Goal: Task Accomplishment & Management: Manage account settings

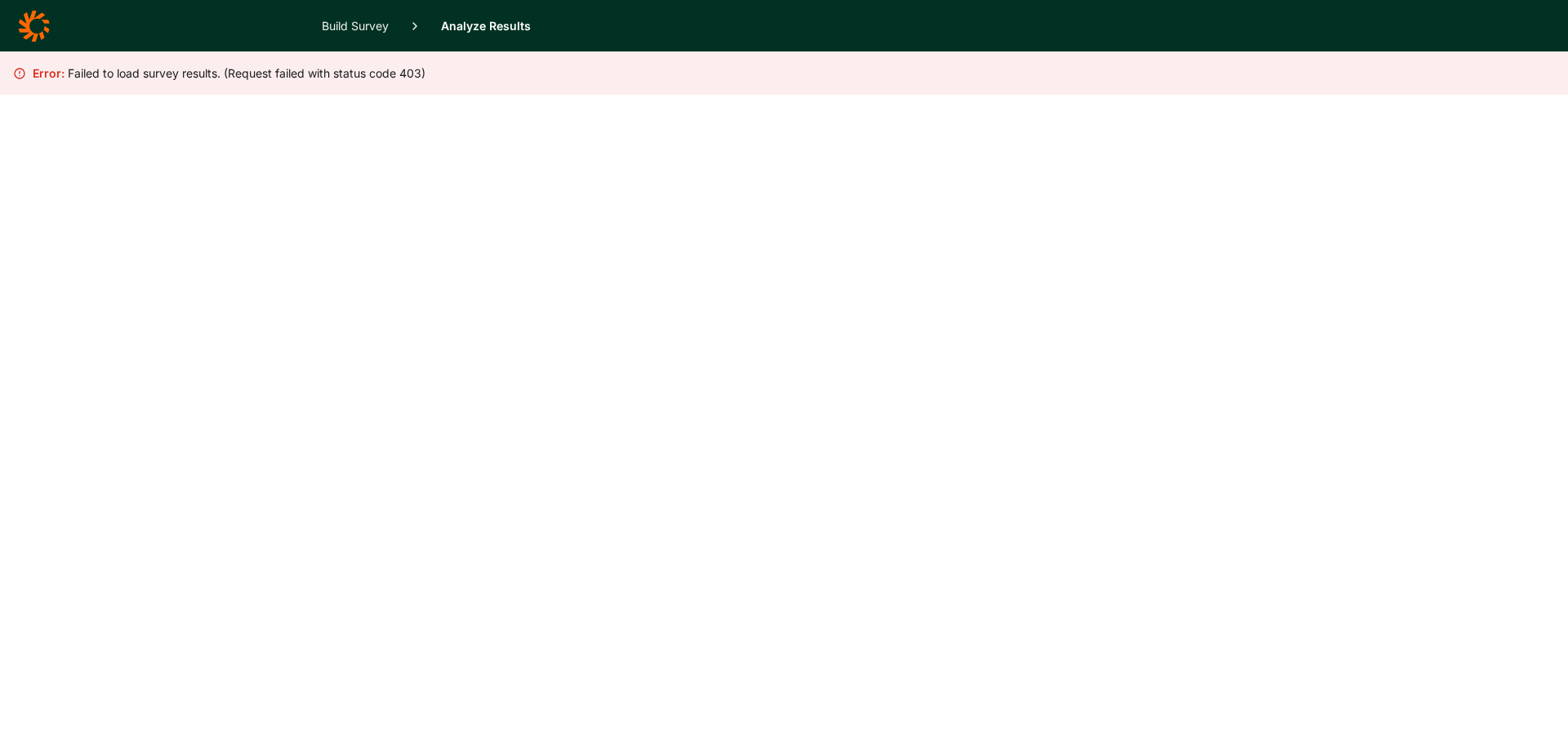
click at [31, 24] on icon at bounding box center [34, 25] width 32 height 32
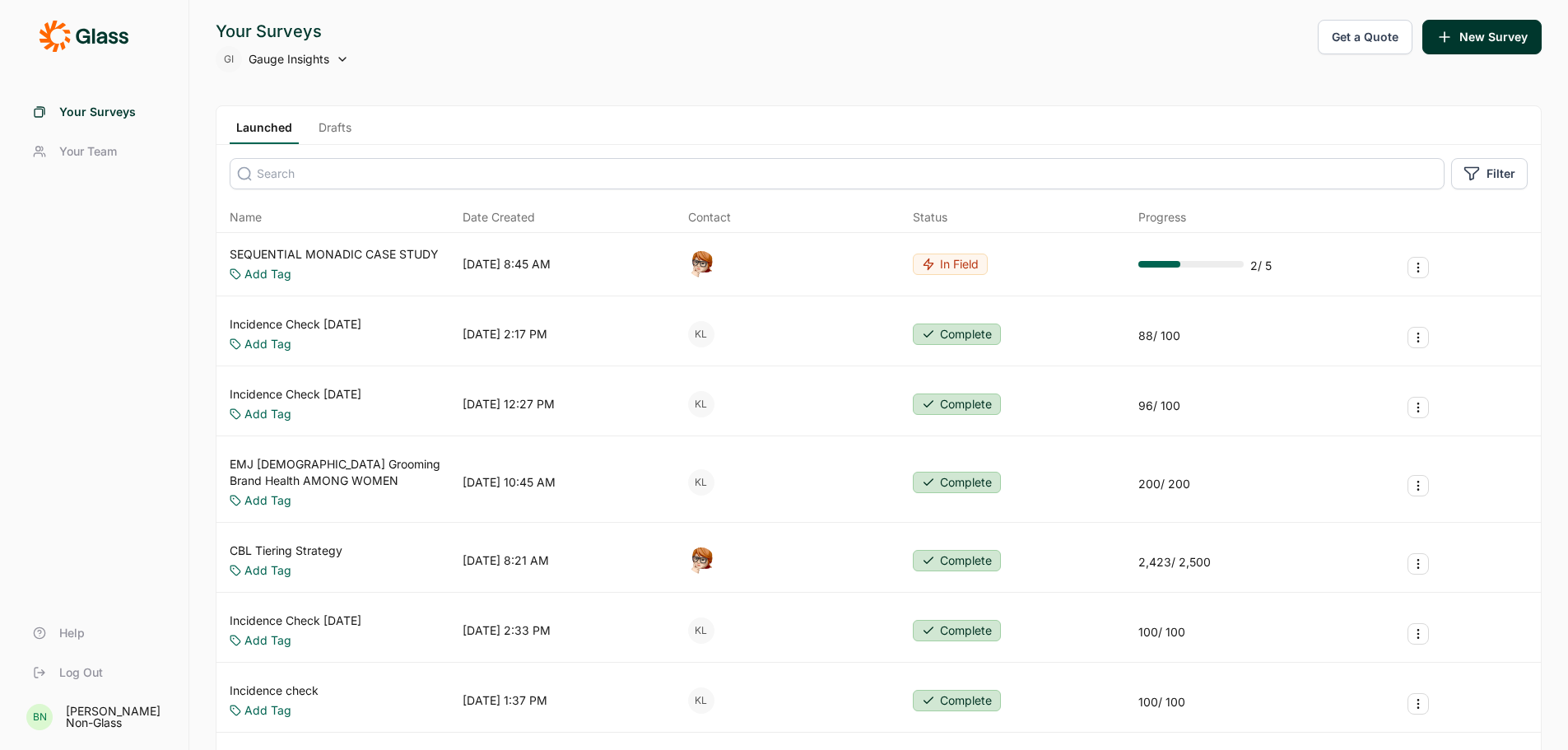
click at [351, 173] on input at bounding box center [837, 174] width 1215 height 32
click at [97, 675] on span "Log Out" at bounding box center [81, 672] width 44 height 17
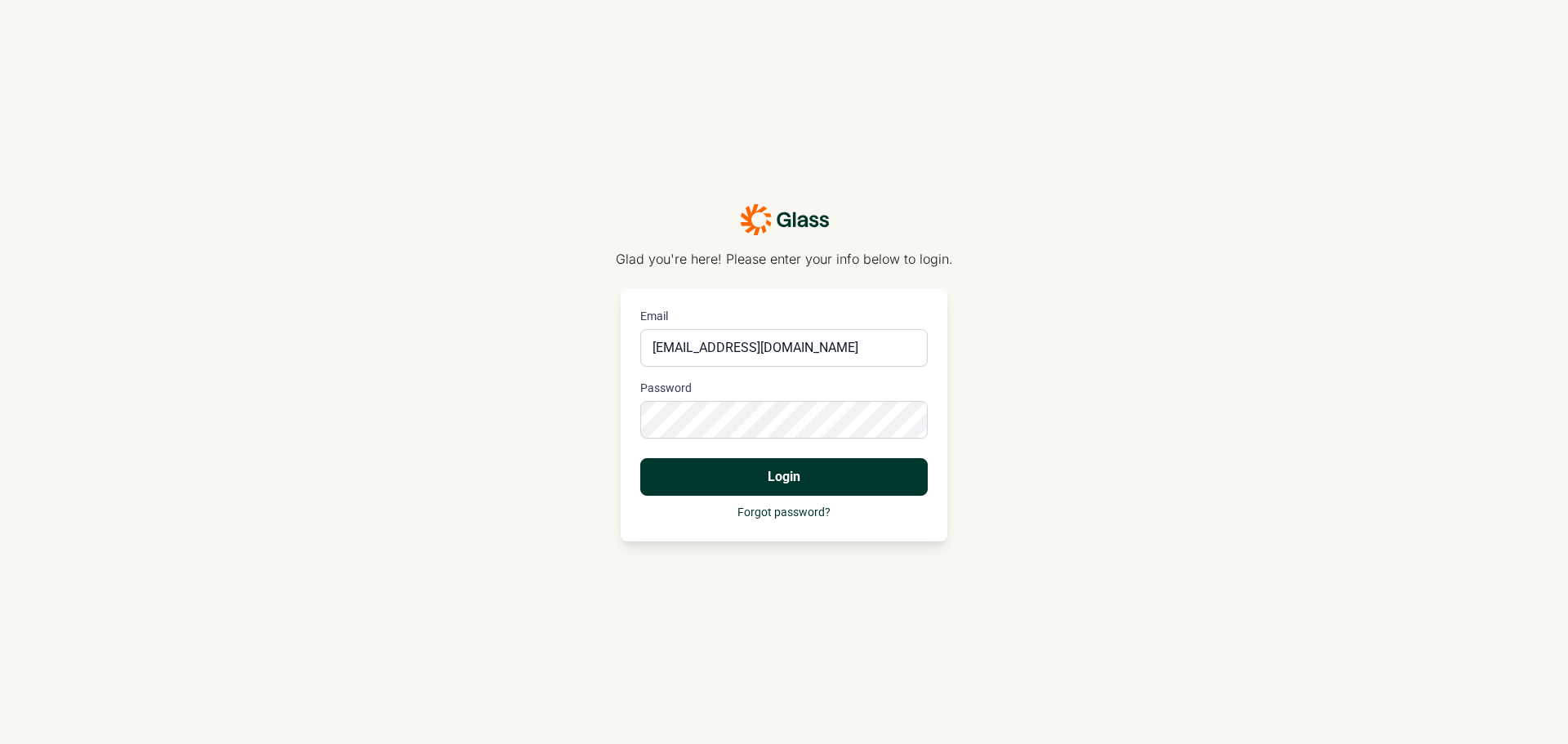
click at [784, 363] on input "blorourke29@gmail.com" at bounding box center [784, 347] width 287 height 38
type input "becky.orourke@useglass.com"
click at [783, 477] on button "Login" at bounding box center [784, 476] width 287 height 38
